Goal: Task Accomplishment & Management: Complete application form

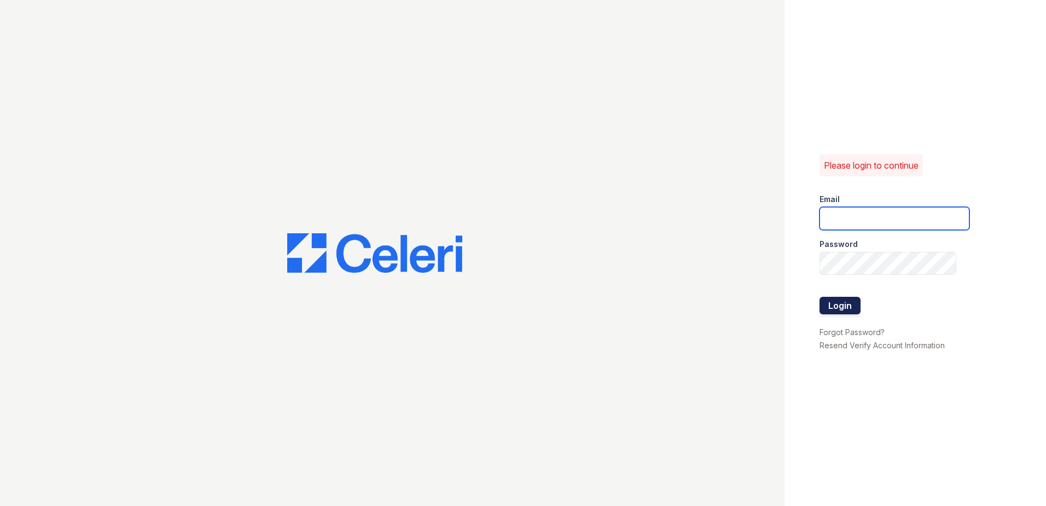
type input "[EMAIL_ADDRESS][DOMAIN_NAME]"
click at [829, 303] on button "Login" at bounding box center [840, 306] width 41 height 18
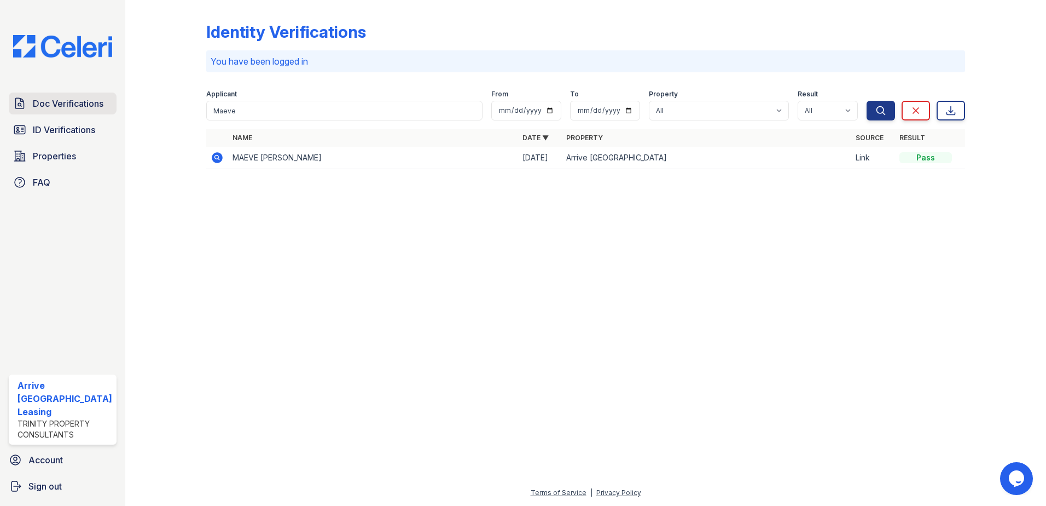
click at [62, 98] on span "Doc Verifications" at bounding box center [68, 103] width 71 height 13
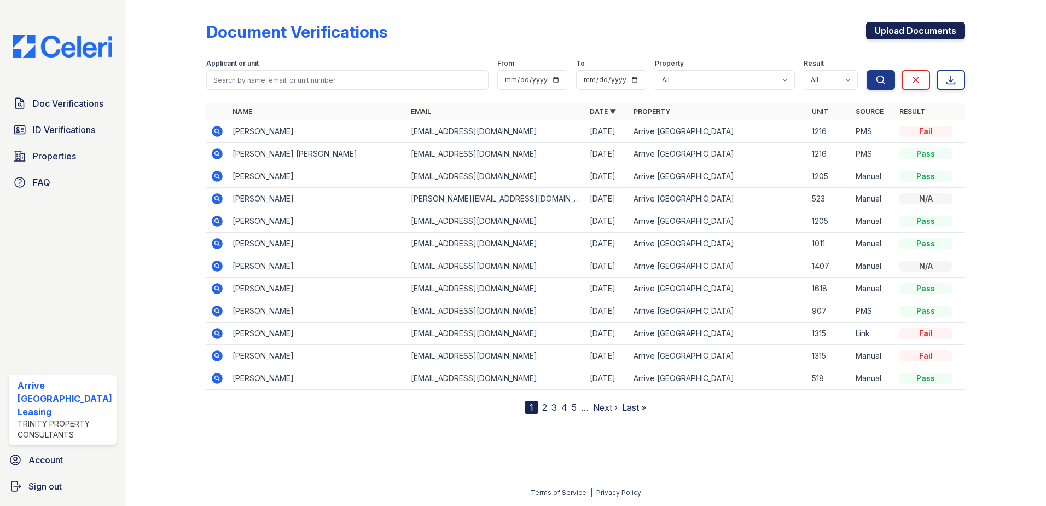
click at [921, 28] on link "Upload Documents" at bounding box center [915, 31] width 99 height 18
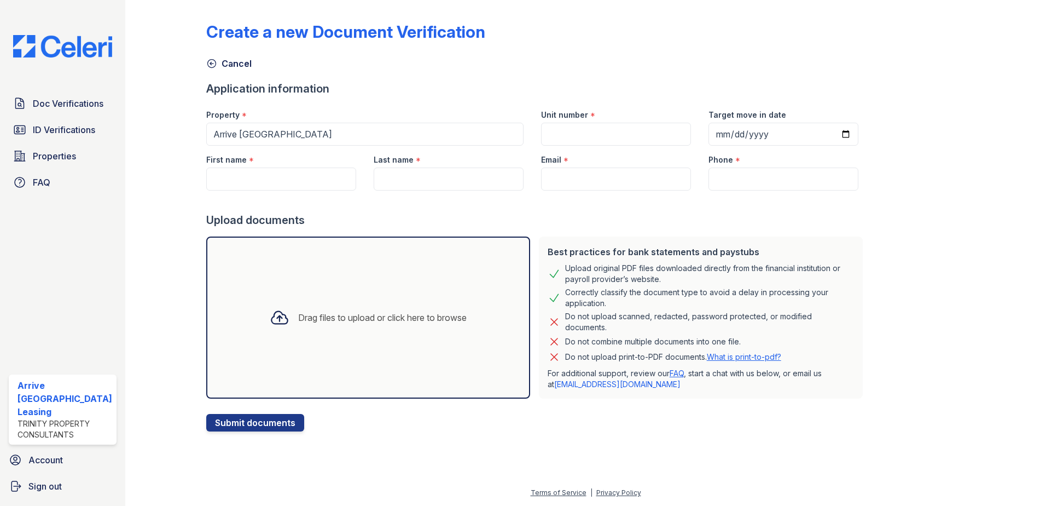
click at [270, 165] on div "First name *" at bounding box center [281, 157] width 150 height 22
click at [267, 175] on input "First name" at bounding box center [281, 178] width 150 height 23
paste input "Tamara"
type input "Tamara"
type input "1407"
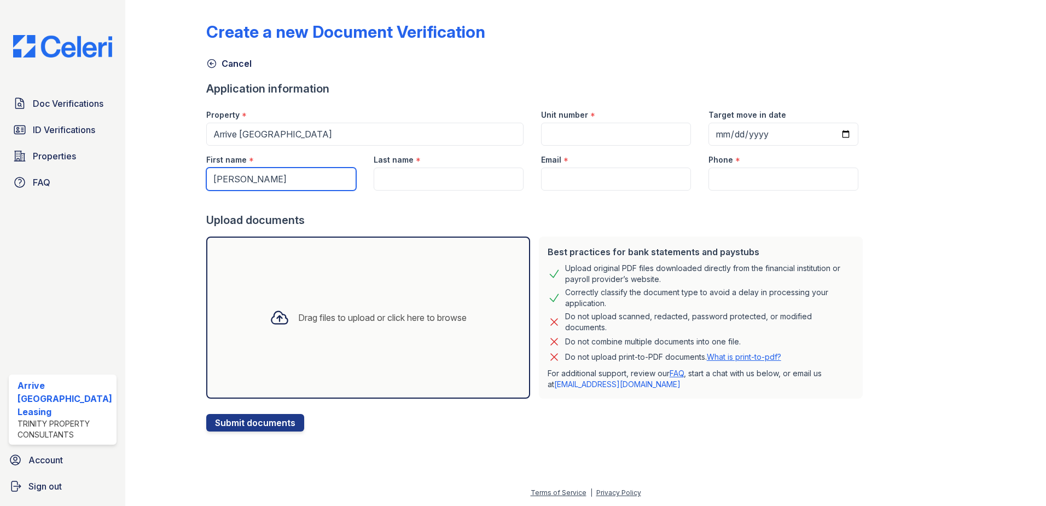
type input "2025-09-15"
type input "Coffield"
type input "[EMAIL_ADDRESS][DOMAIN_NAME]"
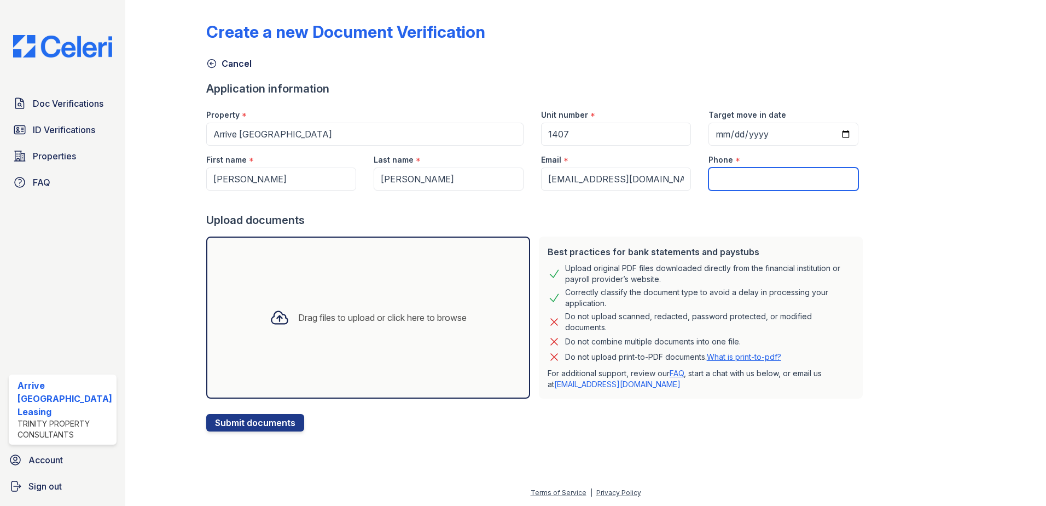
type input "443-515-7473"
type input "Tamara"
click at [307, 313] on div "Drag files to upload or click here to browse" at bounding box center [382, 317] width 169 height 13
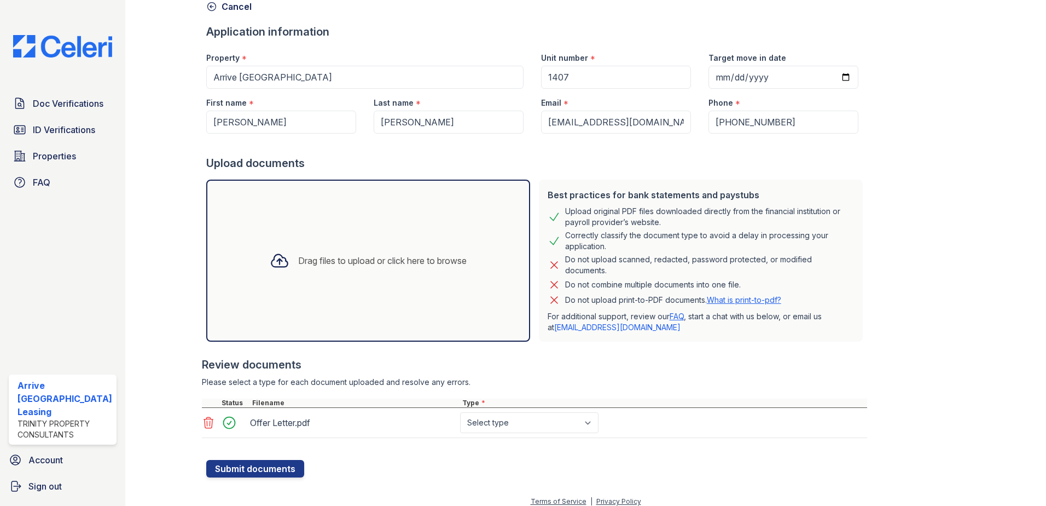
scroll to position [66, 0]
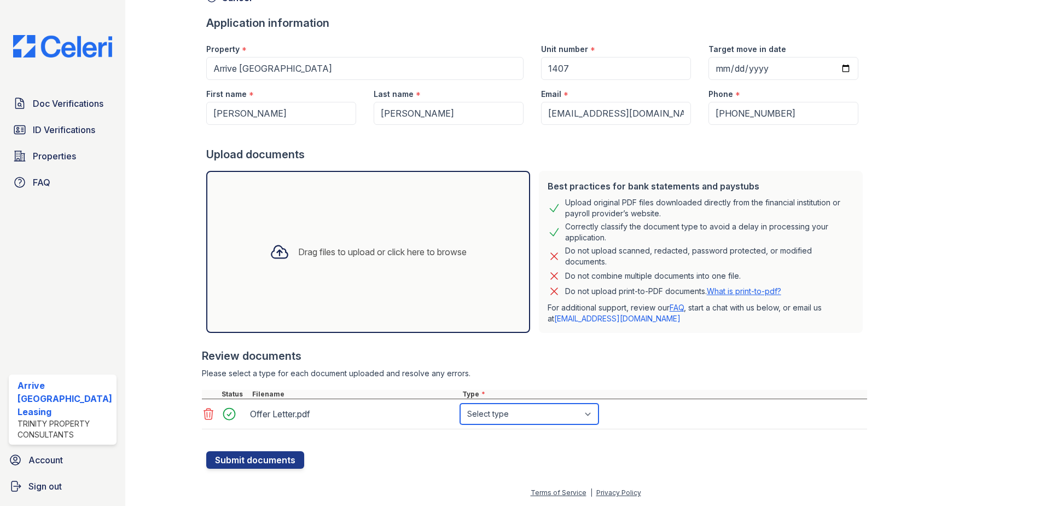
click at [542, 408] on select "Select type Paystub Bank Statement Offer Letter Tax Documents Benefit Award Let…" at bounding box center [529, 413] width 138 height 21
click at [541, 412] on select "Select type Paystub Bank Statement Offer Letter Tax Documents Benefit Award Let…" at bounding box center [529, 413] width 138 height 21
select select "offer_letter"
click at [460, 403] on select "Select type Paystub Bank Statement Offer Letter Tax Documents Benefit Award Let…" at bounding box center [529, 413] width 138 height 21
click at [251, 466] on button "Submit documents" at bounding box center [255, 460] width 98 height 18
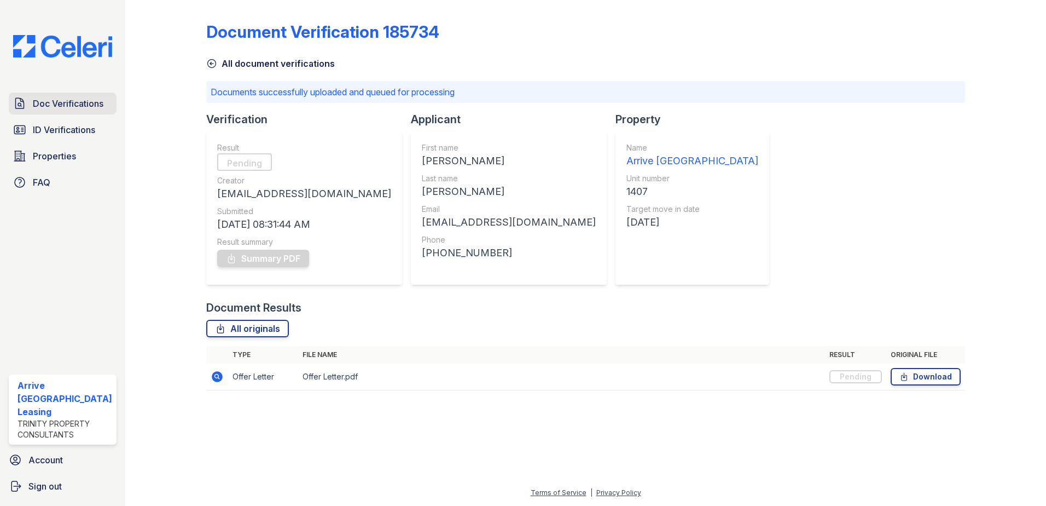
click at [94, 103] on span "Doc Verifications" at bounding box center [68, 103] width 71 height 13
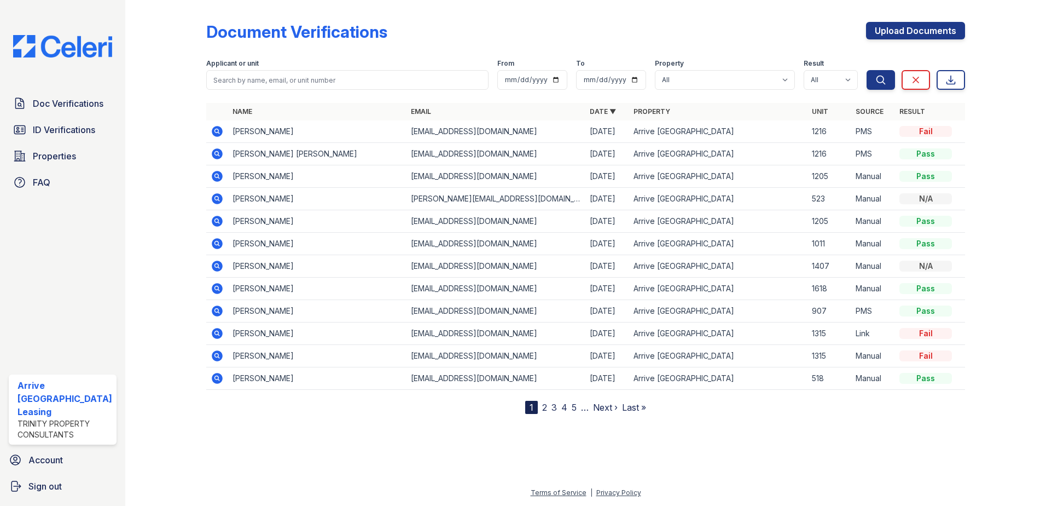
click at [94, 103] on span "Doc Verifications" at bounding box center [68, 103] width 71 height 13
click at [76, 104] on span "Doc Verifications" at bounding box center [68, 103] width 71 height 13
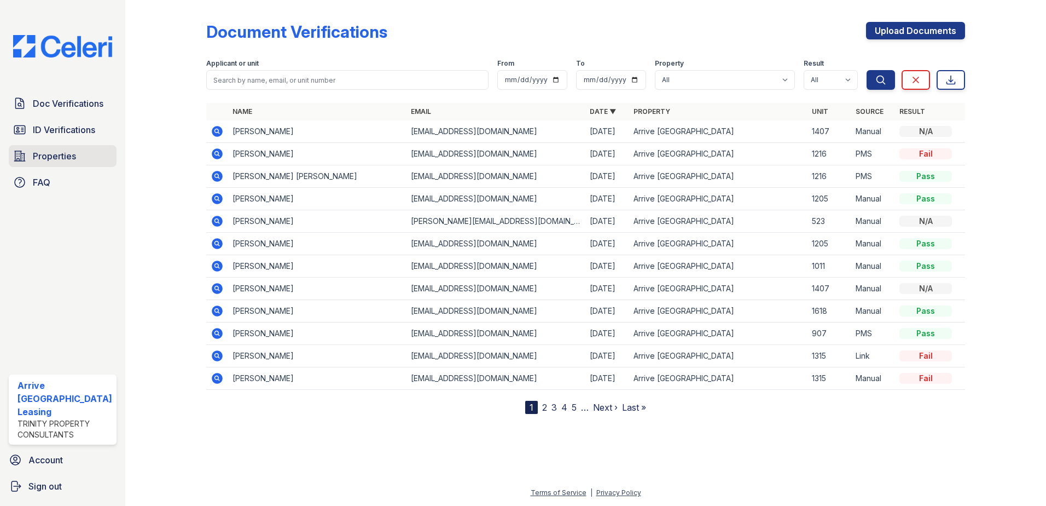
click at [70, 154] on span "Properties" at bounding box center [54, 155] width 43 height 13
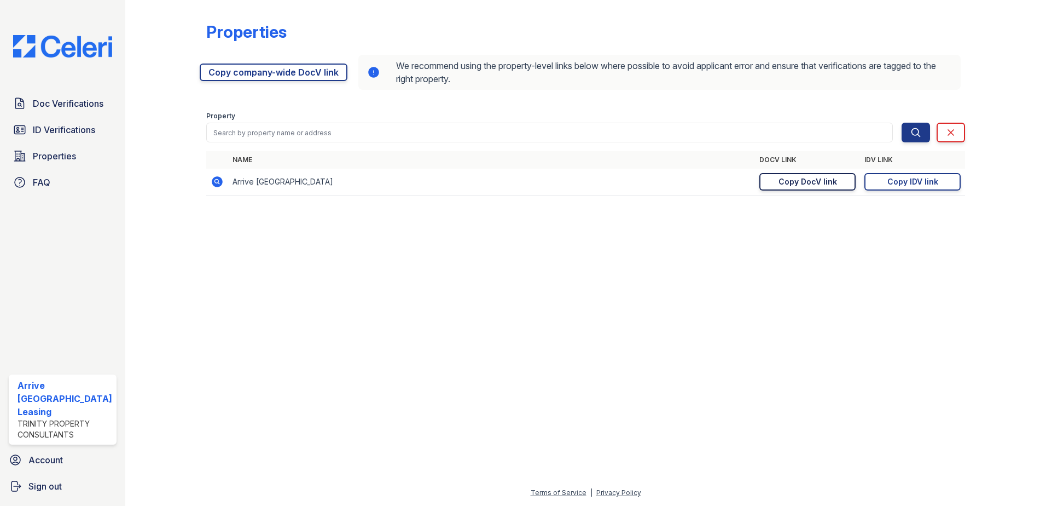
click at [808, 182] on div "Copy DocV link" at bounding box center [808, 181] width 59 height 11
click at [41, 120] on link "ID Verifications" at bounding box center [63, 130] width 108 height 22
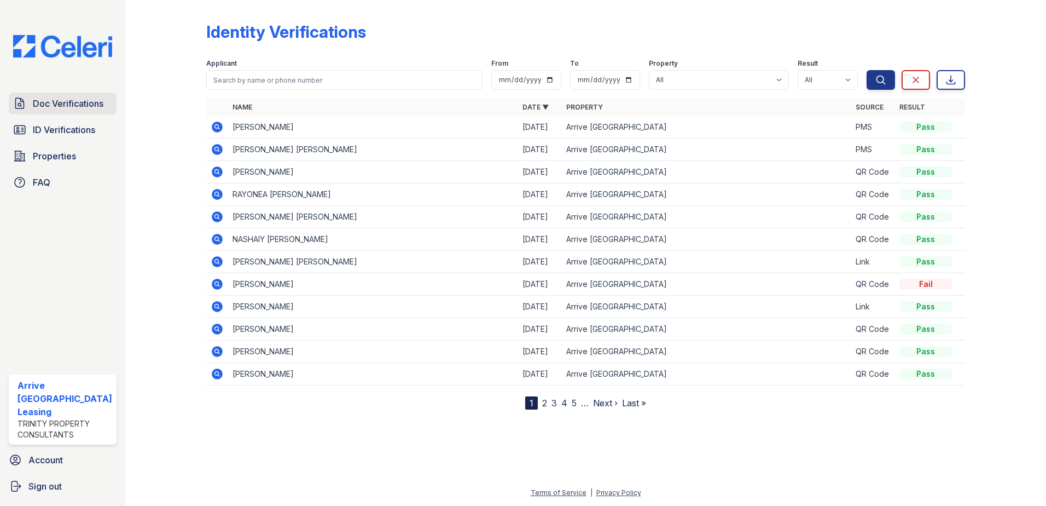
click at [57, 105] on span "Doc Verifications" at bounding box center [68, 103] width 71 height 13
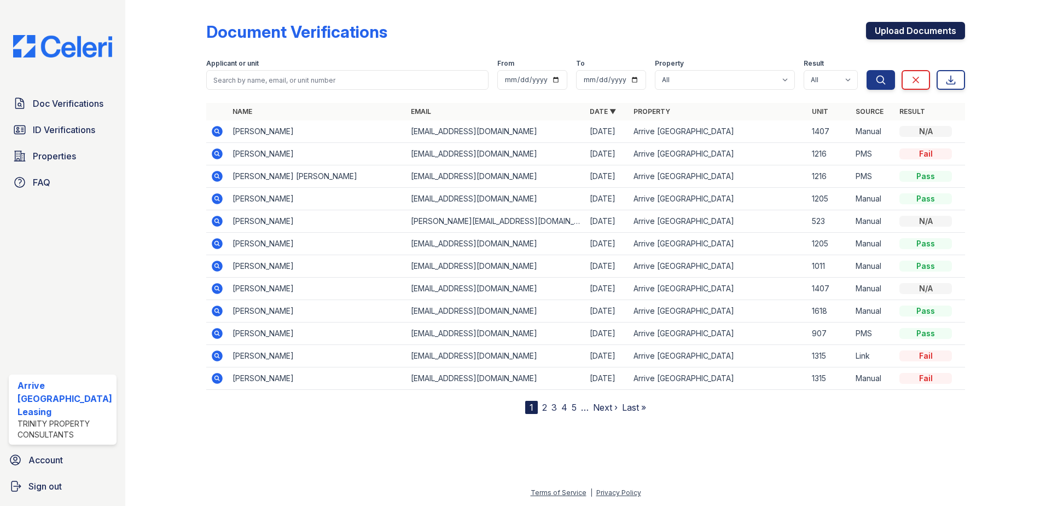
click at [915, 32] on link "Upload Documents" at bounding box center [915, 31] width 99 height 18
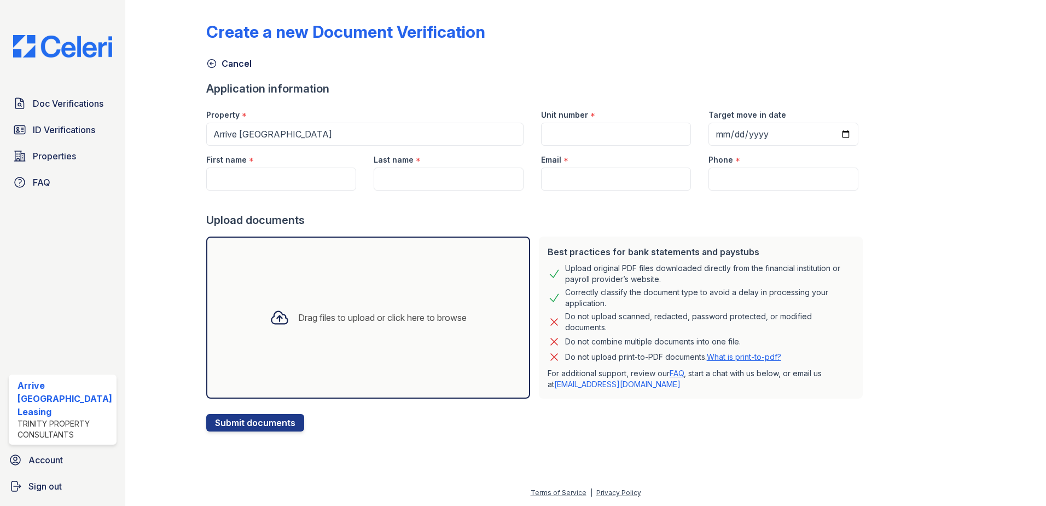
click at [286, 316] on div "Drag files to upload or click here to browse" at bounding box center [368, 317] width 215 height 37
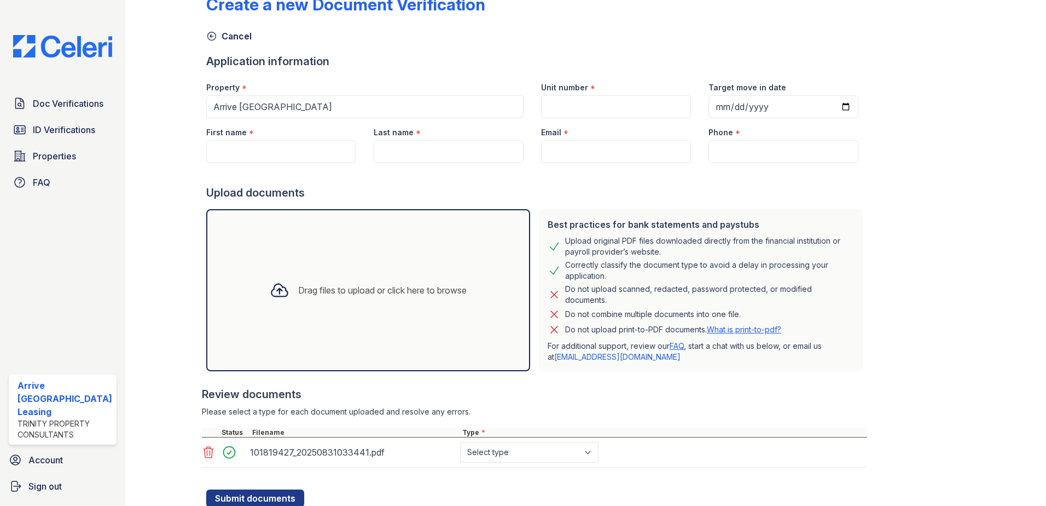
scroll to position [55, 0]
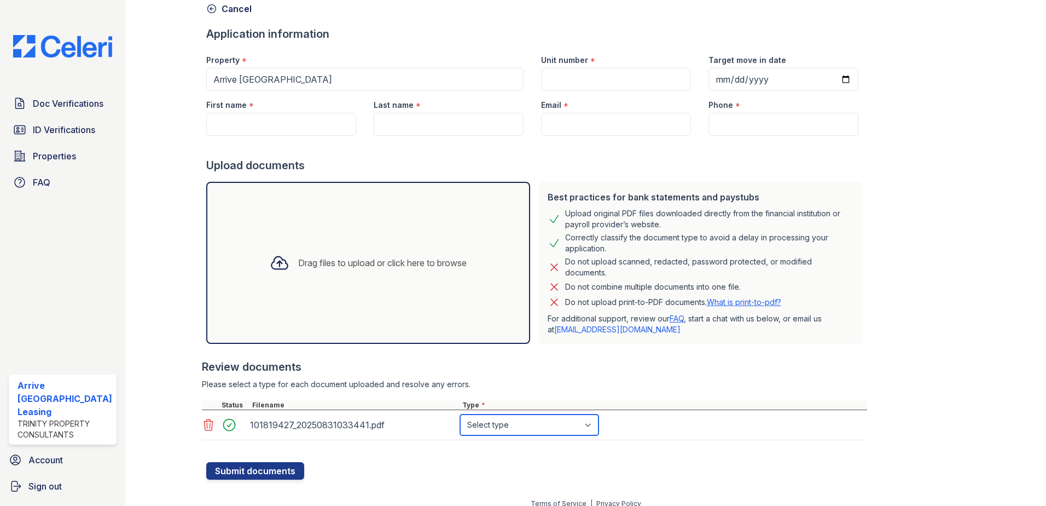
click at [588, 431] on select "Select type Paystub Bank Statement Offer Letter Tax Documents Benefit Award Let…" at bounding box center [529, 424] width 138 height 21
select select "paystub"
click at [460, 414] on select "Select type Paystub Bank Statement Offer Letter Tax Documents Benefit Award Let…" at bounding box center [529, 424] width 138 height 21
click at [297, 129] on input "First name" at bounding box center [281, 124] width 150 height 23
type input "Jada"
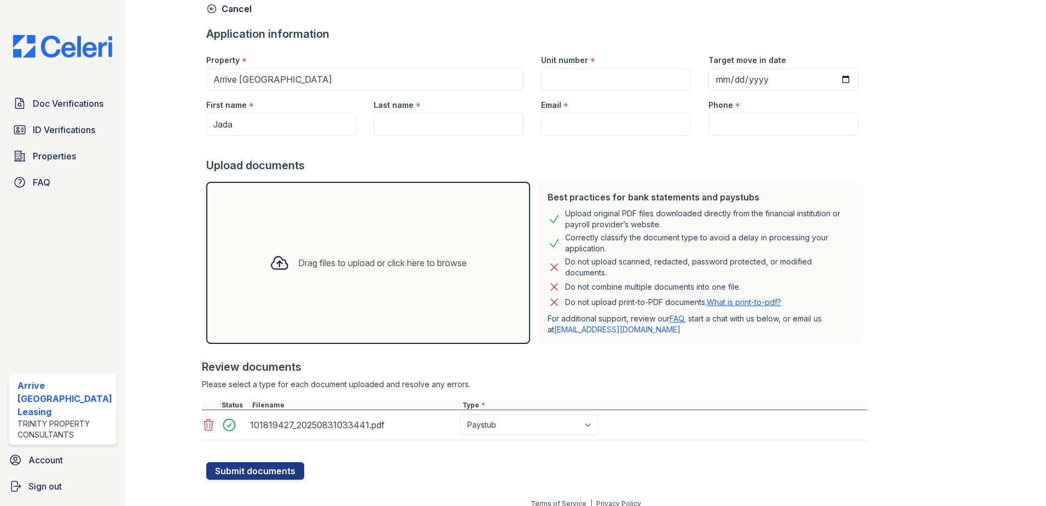
click at [520, 124] on div "First name * [GEOGRAPHIC_DATA] Last name * Email * Phone *" at bounding box center [533, 113] width 670 height 45
drag, startPoint x: 520, startPoint y: 124, endPoint x: 499, endPoint y: 125, distance: 21.4
click at [499, 125] on input "Last name" at bounding box center [449, 124] width 150 height 23
paste input "[PERSON_NAME]"
type input "[PERSON_NAME]"
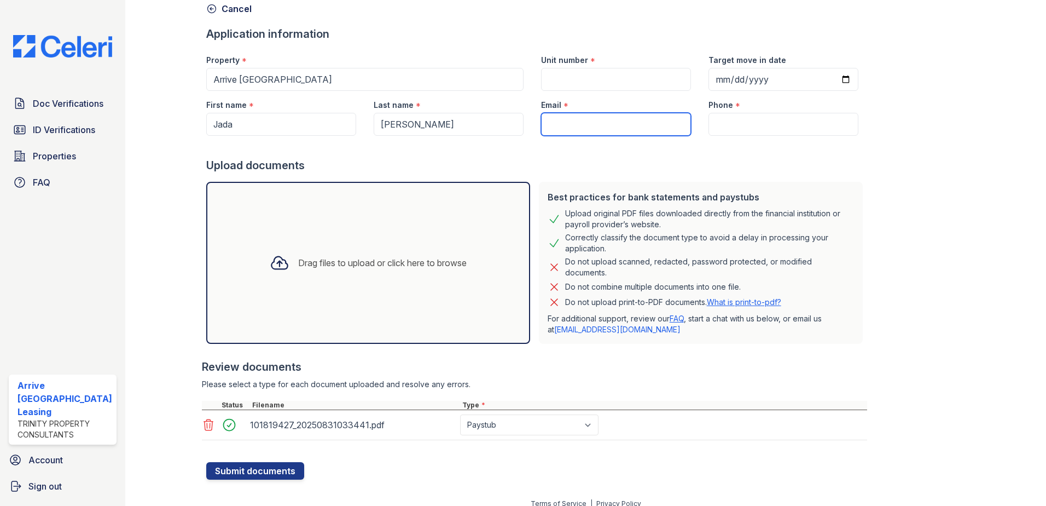
click at [598, 128] on input "Email" at bounding box center [616, 124] width 150 height 23
paste input "[EMAIL_ADDRESS][DOMAIN_NAME]"
type input "[EMAIL_ADDRESS][DOMAIN_NAME]"
click at [778, 112] on div "Phone *" at bounding box center [784, 102] width 150 height 22
click at [775, 125] on input "Phone" at bounding box center [784, 124] width 150 height 23
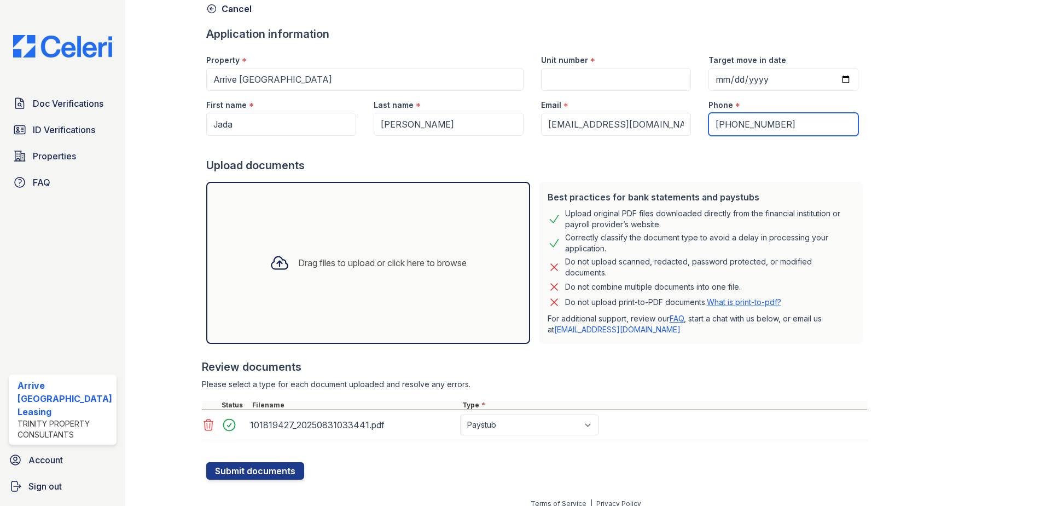
type input "[PHONE_NUMBER]"
click at [606, 75] on input "Unit number" at bounding box center [616, 79] width 150 height 23
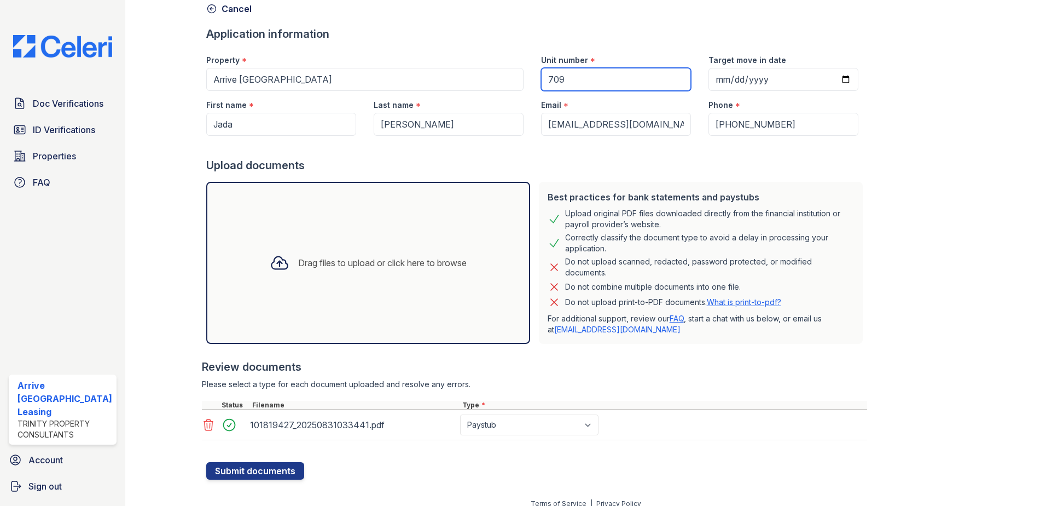
type input "709"
click at [709, 81] on input "Target move in date" at bounding box center [784, 79] width 150 height 23
click at [832, 296] on div "Best practices for bank statements and paystubs Upload original PDF files downl…" at bounding box center [701, 263] width 324 height 162
click at [766, 91] on div "Phone *" at bounding box center [784, 102] width 150 height 22
click at [770, 84] on input "0025-09-03" at bounding box center [784, 79] width 150 height 23
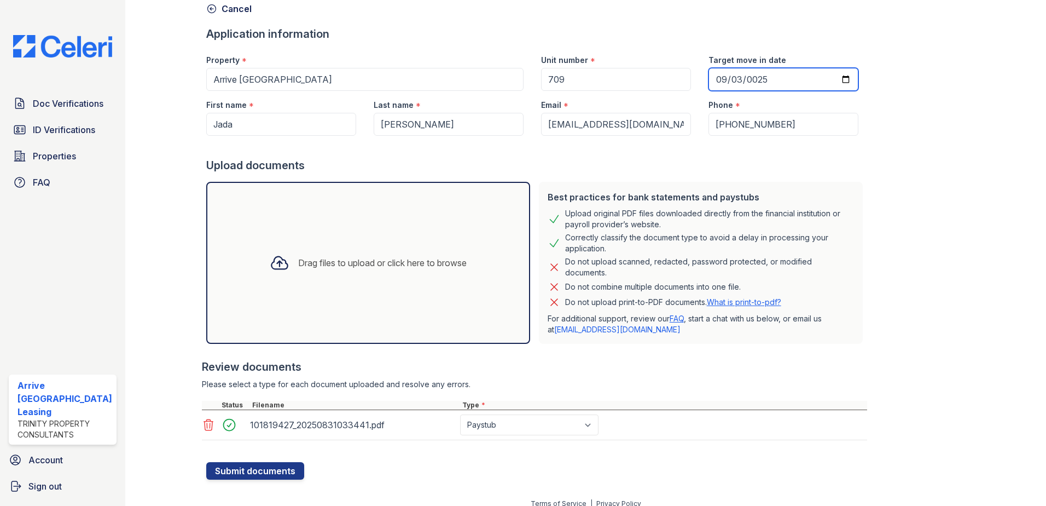
click at [763, 82] on input "0025-09-03" at bounding box center [784, 79] width 150 height 23
click at [752, 80] on input "0025-09-03" at bounding box center [784, 79] width 150 height 23
type input "[DATE]"
click at [280, 470] on button "Submit documents" at bounding box center [255, 471] width 98 height 18
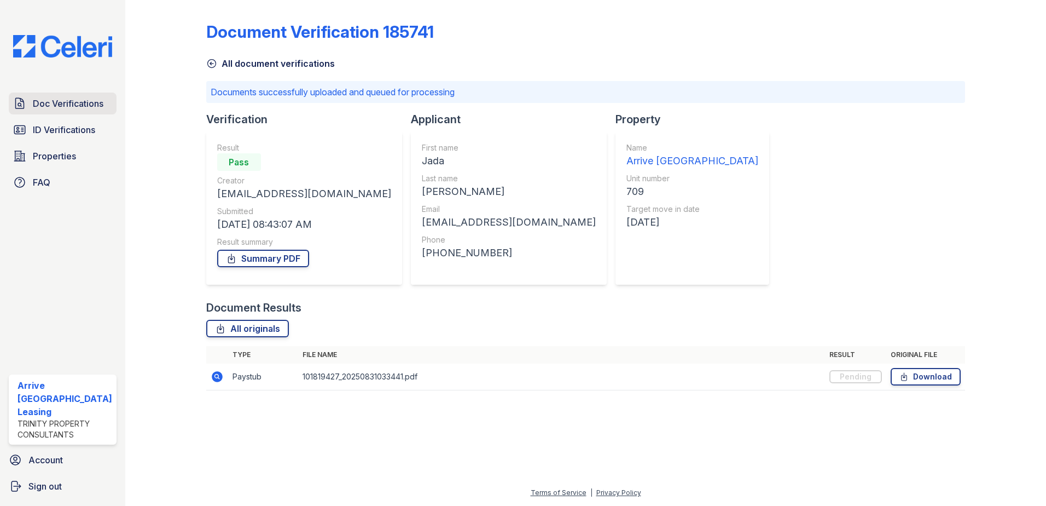
click at [90, 104] on span "Doc Verifications" at bounding box center [68, 103] width 71 height 13
